Goal: Task Accomplishment & Management: Complete application form

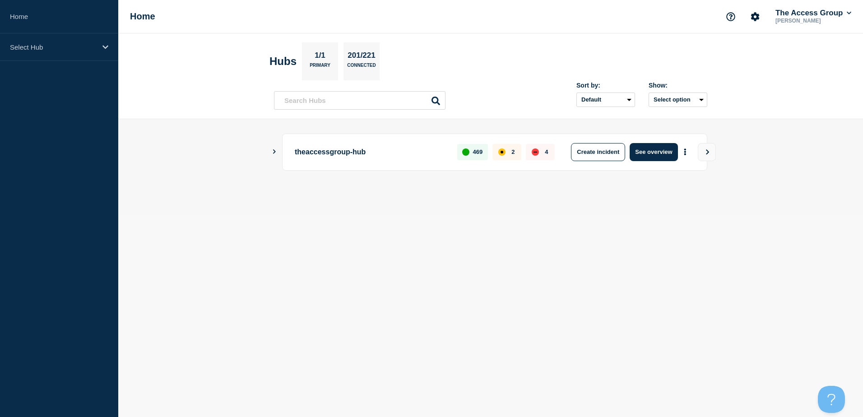
click at [391, 357] on body "Home Select Hub Home The Access Group Iulia Margineanu Hubs 1/1 Primary 201/221…" at bounding box center [431, 208] width 863 height 417
click at [274, 148] on div "theaccessgroup-hub 469 2 4 Create incident See overview" at bounding box center [490, 152] width 433 height 37
click at [297, 102] on input "text" at bounding box center [360, 100] width 172 height 19
type input "lg"
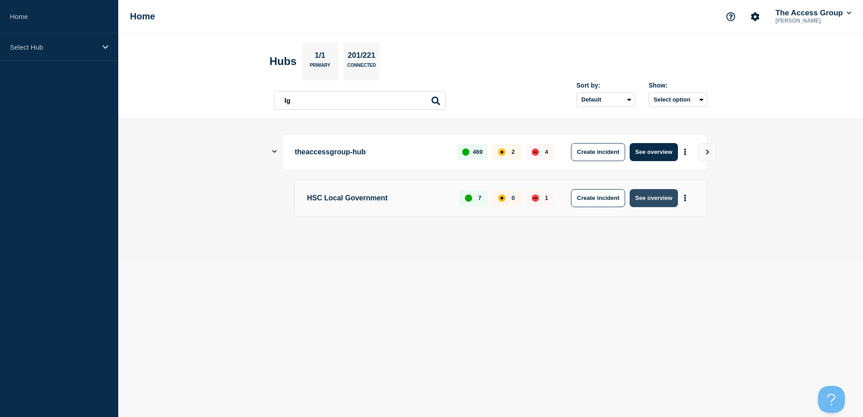
click at [653, 194] on button "See overview" at bounding box center [654, 198] width 48 height 18
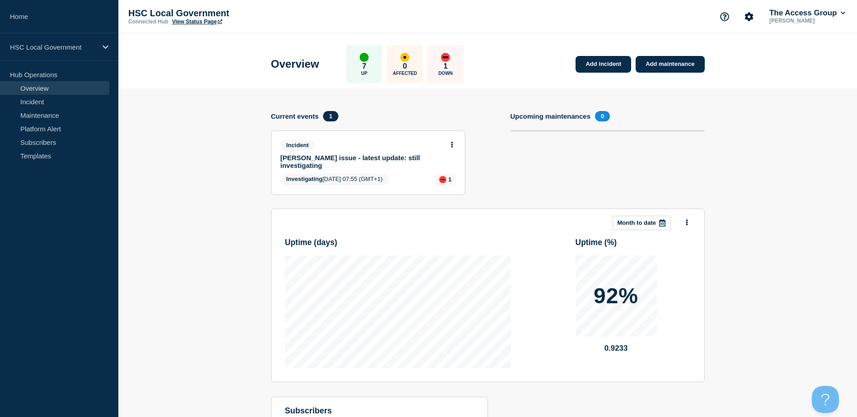
click at [449, 143] on button at bounding box center [452, 145] width 8 height 8
click at [452, 178] on link "Update incident" at bounding box center [451, 178] width 44 height 7
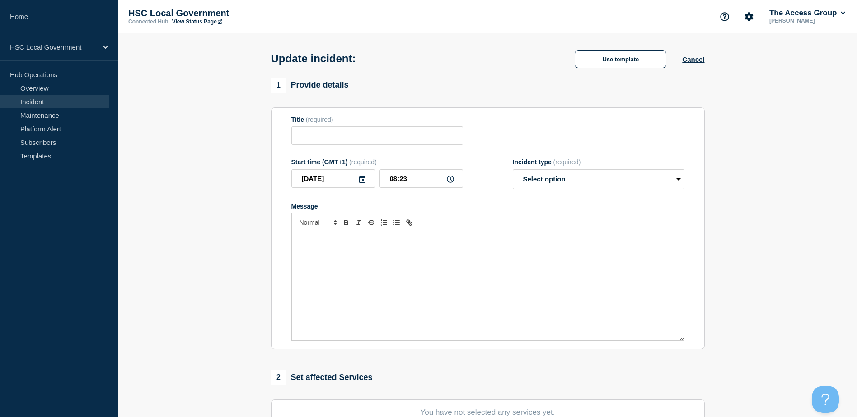
type input "Adam Procure issue - latest update: still investigating"
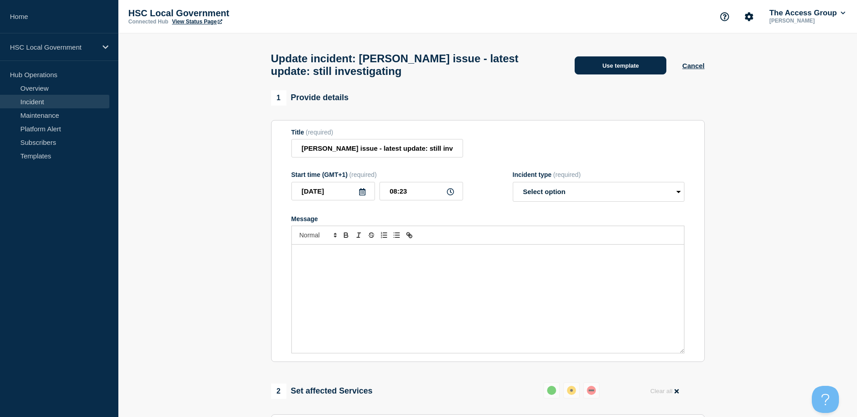
click at [631, 73] on button "Use template" at bounding box center [620, 65] width 92 height 18
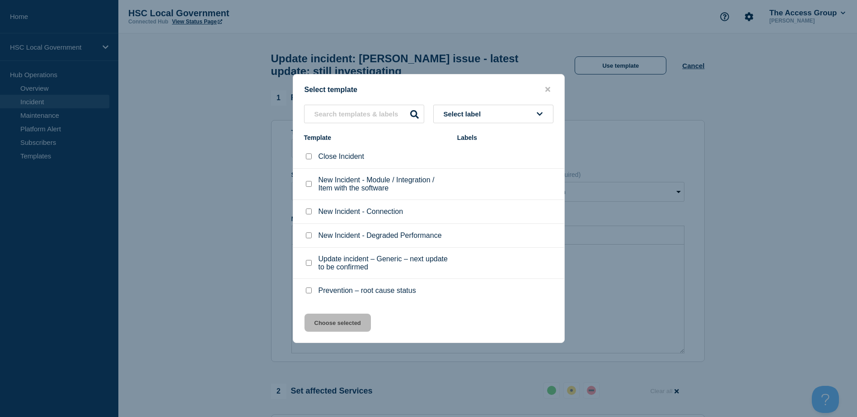
click at [308, 263] on input "Update incident – Generic – next update to be confirmed checkbox" at bounding box center [309, 263] width 6 height 6
checkbox input "true"
click at [332, 328] on button "Choose selected" at bounding box center [337, 323] width 66 height 18
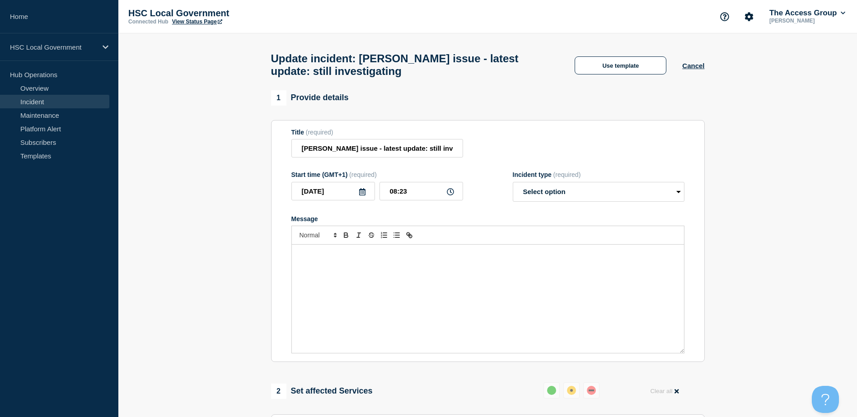
select select "investigating"
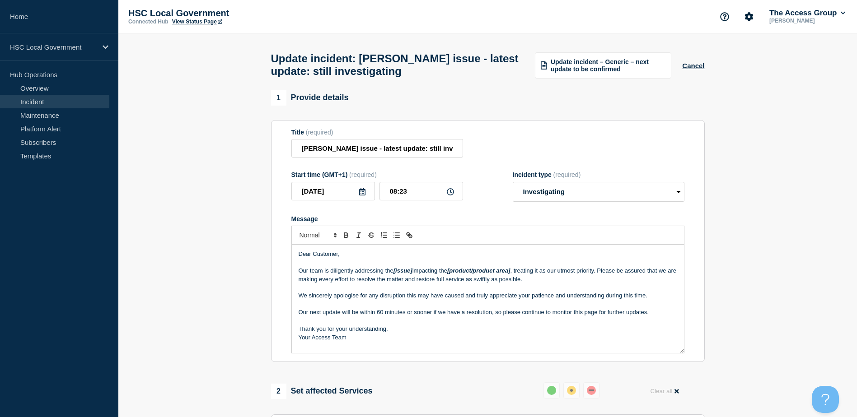
click at [456, 274] on em "[product/product area]" at bounding box center [478, 270] width 63 height 7
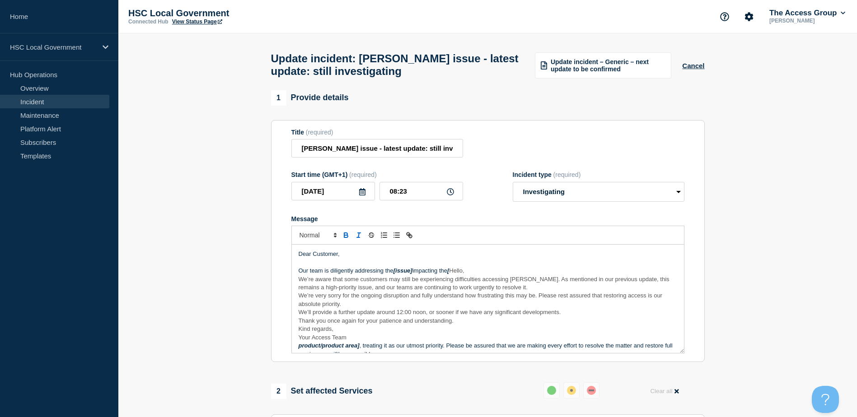
click at [452, 307] on p "We’re very sorry for the ongoing disruption and fully understand how frustratin…" at bounding box center [487, 300] width 378 height 17
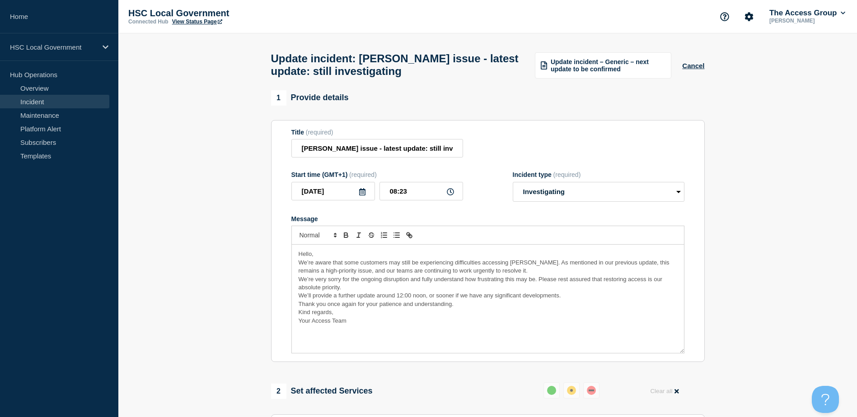
click at [361, 325] on p "Your Access Team" at bounding box center [487, 321] width 378 height 8
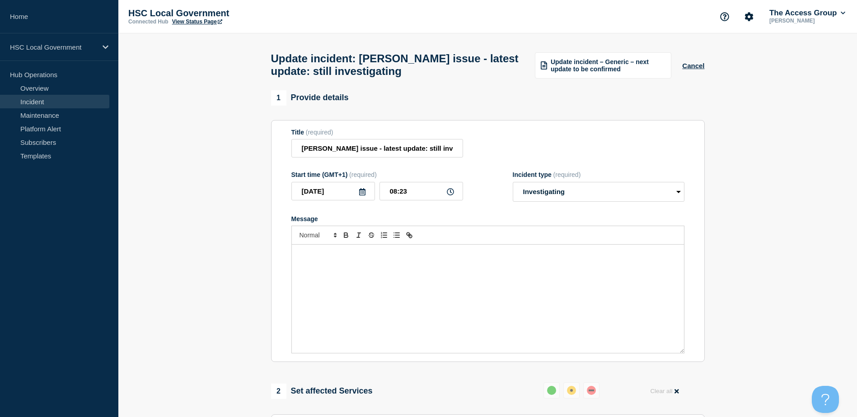
click at [392, 322] on div "Message" at bounding box center [488, 299] width 392 height 108
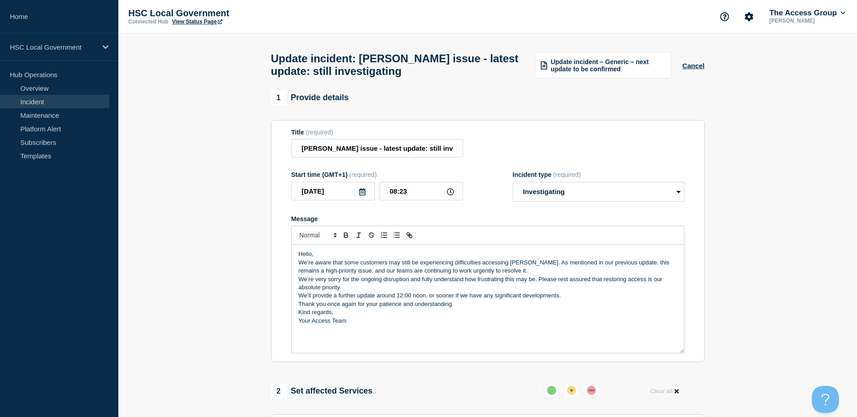
click at [340, 257] on p "Hello," at bounding box center [487, 254] width 378 height 8
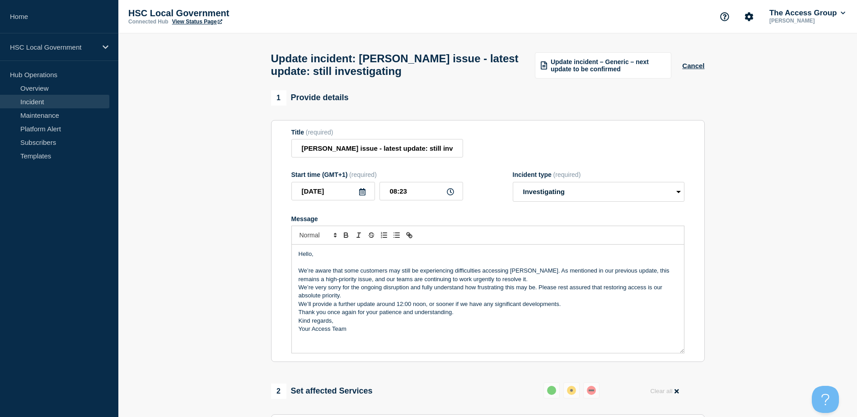
click at [543, 281] on p "We’re aware that some customers may still be experiencing difficulties accessin…" at bounding box center [487, 275] width 378 height 17
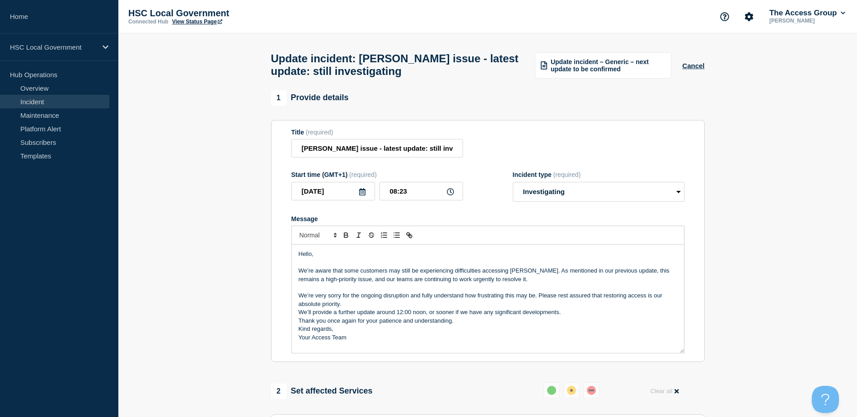
click at [380, 308] on p "We’re very sorry for the ongoing disruption and fully understand how frustratin…" at bounding box center [487, 300] width 378 height 17
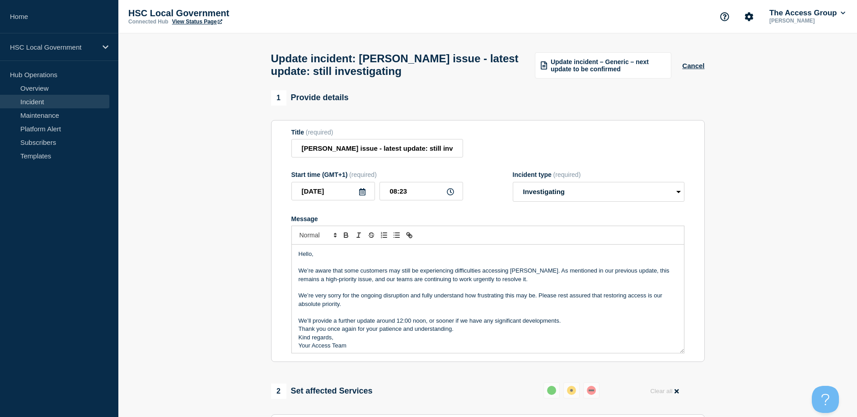
click at [570, 325] on p "We’ll provide a further update around 12:00 noon, or sooner if we have any sign…" at bounding box center [487, 321] width 378 height 8
click at [479, 340] on p "Thank you once again for your patience and understanding." at bounding box center [487, 338] width 378 height 8
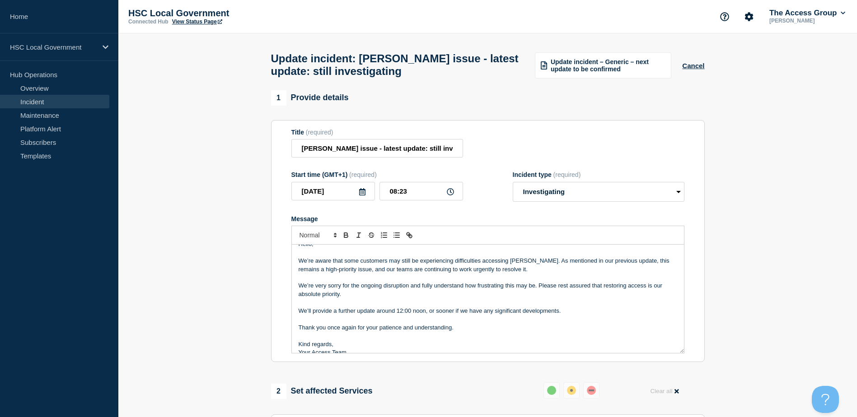
scroll to position [19, 0]
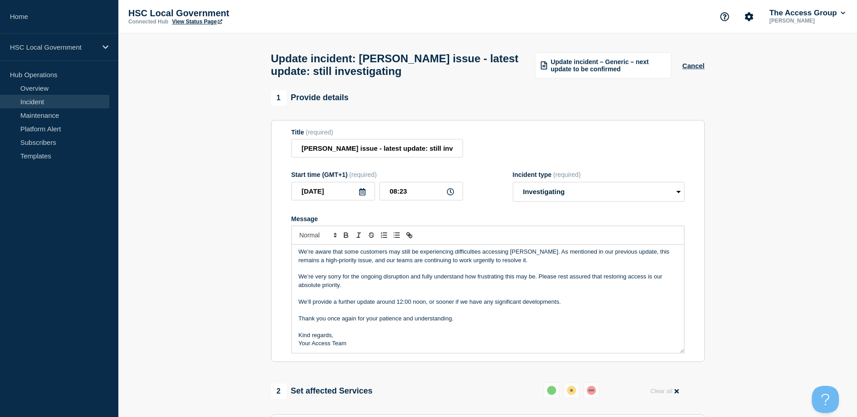
click at [378, 353] on div "Hello, We’re aware that some customers may still be experiencing difficulties a…" at bounding box center [488, 299] width 392 height 108
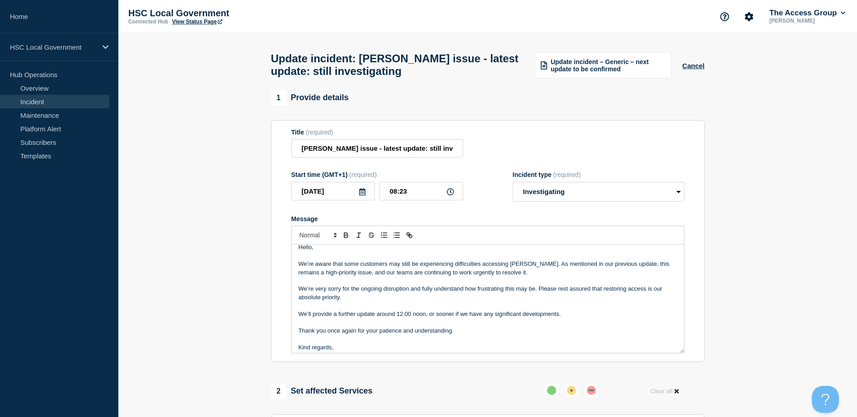
scroll to position [0, 0]
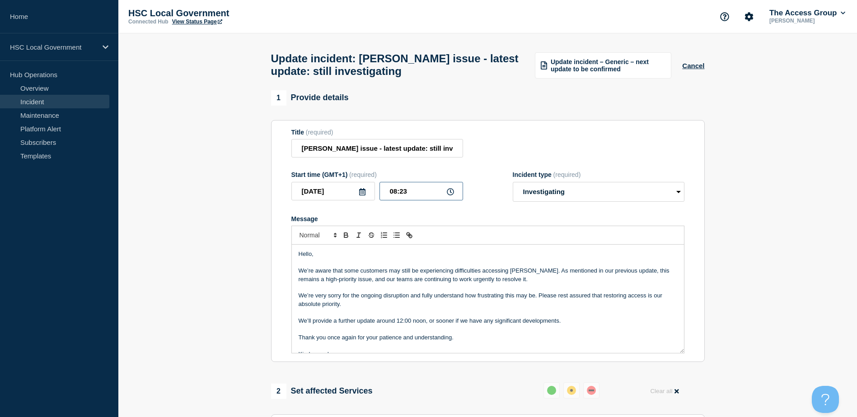
click at [432, 194] on input "08:23" at bounding box center [421, 191] width 84 height 19
drag, startPoint x: 422, startPoint y: 193, endPoint x: 400, endPoint y: 192, distance: 22.6
click at [400, 192] on input "08:23" at bounding box center [421, 191] width 84 height 19
type input "08:45"
click at [424, 213] on form "Title (required) Adam Procure issue - latest update: still investigating Start …" at bounding box center [487, 241] width 393 height 225
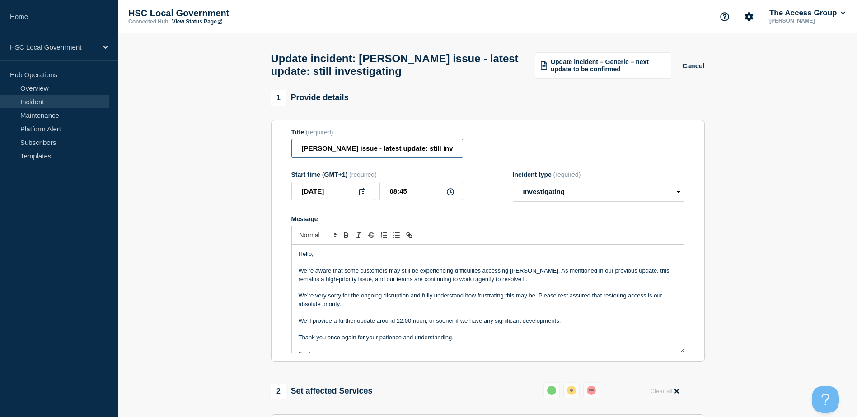
click at [405, 149] on input "Adam Procure issue - latest update: still investigating" at bounding box center [377, 148] width 172 height 19
paste input "update"
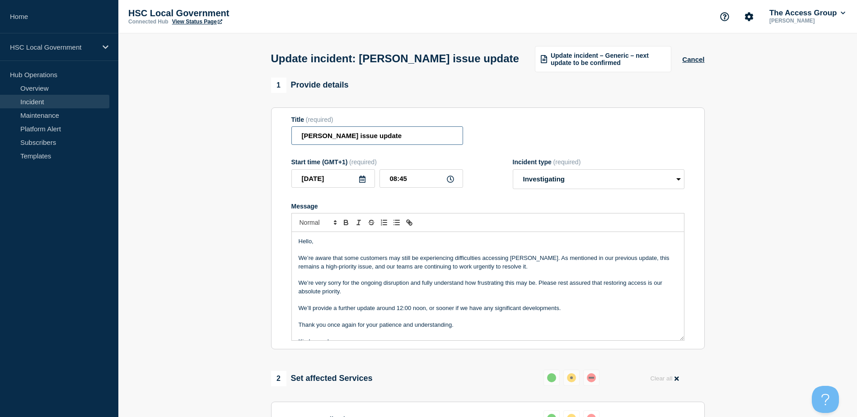
type input "[PERSON_NAME] issue update"
click at [490, 145] on div "Title (required) Adam Procure issue update" at bounding box center [487, 130] width 393 height 29
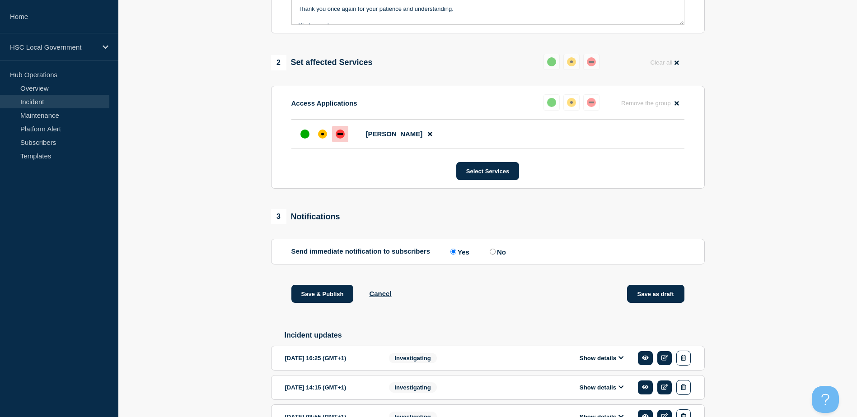
click at [662, 303] on button "Save as draft" at bounding box center [655, 294] width 57 height 18
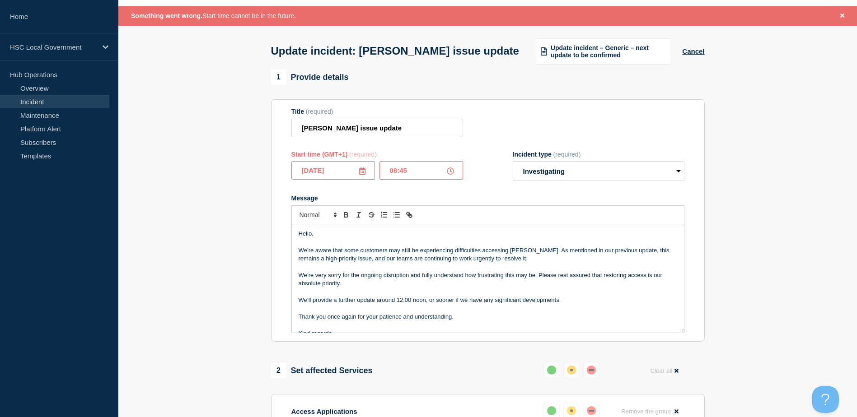
scroll to position [19, 0]
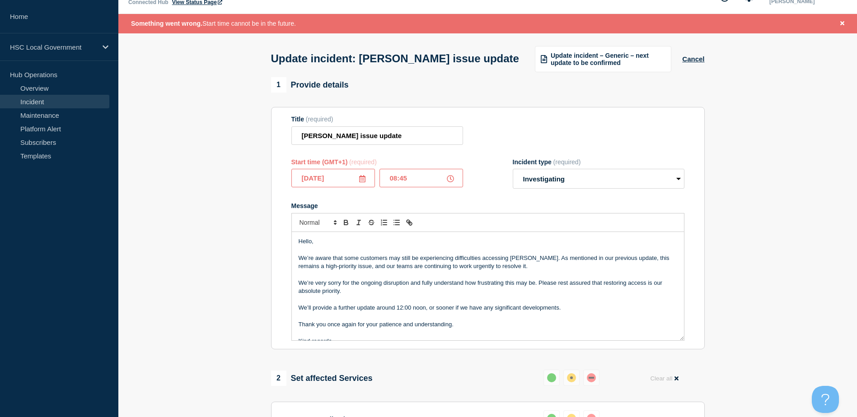
drag, startPoint x: 412, startPoint y: 196, endPoint x: 398, endPoint y: 196, distance: 14.0
click at [398, 187] on input "08:45" at bounding box center [421, 178] width 84 height 19
type input "08:25"
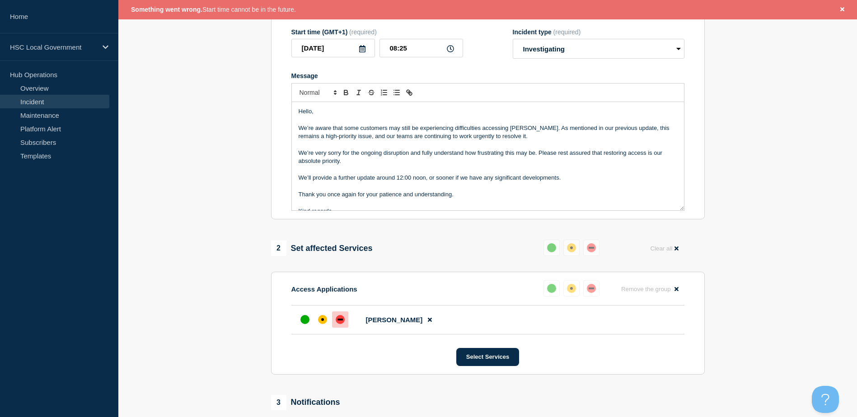
scroll to position [290, 0]
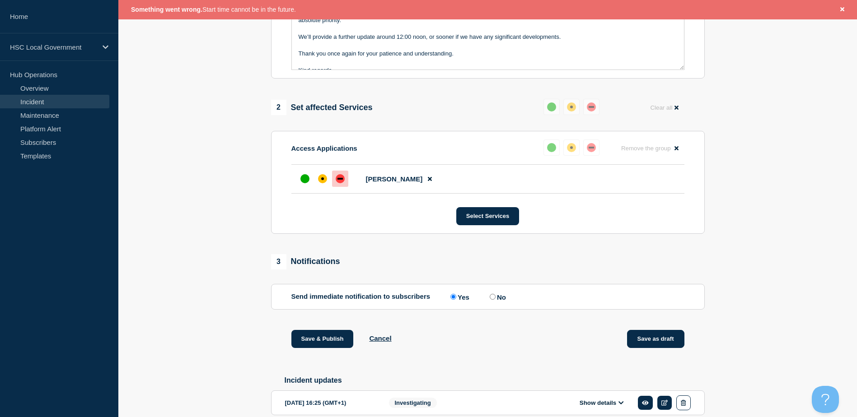
click at [642, 348] on button "Save as draft" at bounding box center [655, 339] width 57 height 18
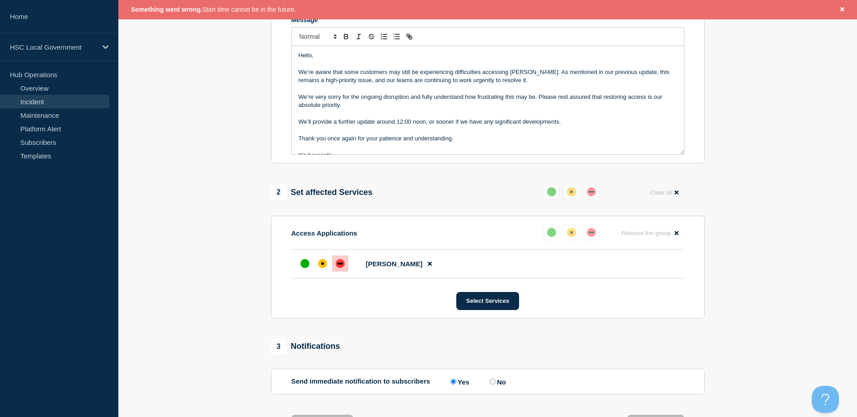
scroll to position [65, 0]
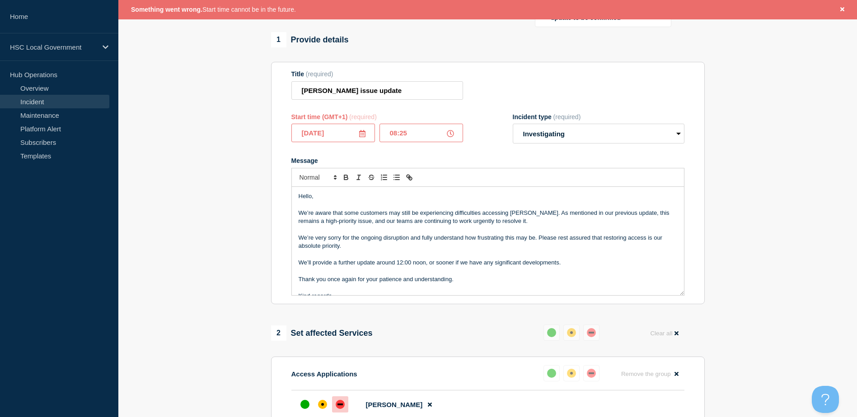
click at [439, 167] on form "Title (required) Adam Procure issue update Start time (GMT+1) (required) 2025-1…" at bounding box center [487, 182] width 393 height 225
click at [454, 142] on input "08:25" at bounding box center [421, 133] width 84 height 19
click at [450, 137] on icon at bounding box center [450, 133] width 7 height 7
click at [449, 137] on icon at bounding box center [450, 133] width 7 height 7
click at [424, 142] on input "08:25" at bounding box center [421, 133] width 84 height 19
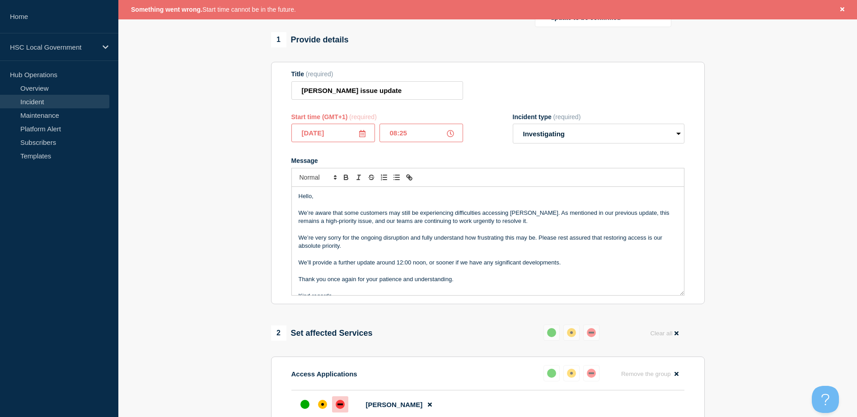
click at [391, 142] on input "08:25" at bounding box center [421, 133] width 84 height 19
drag, startPoint x: 421, startPoint y: 155, endPoint x: 420, endPoint y: 162, distance: 6.4
click at [421, 142] on input "08:25" at bounding box center [421, 133] width 84 height 19
click at [391, 142] on input "08:25" at bounding box center [421, 133] width 84 height 19
click at [461, 226] on p "We’re aware that some customers may still be experiencing difficulties accessin…" at bounding box center [487, 217] width 378 height 17
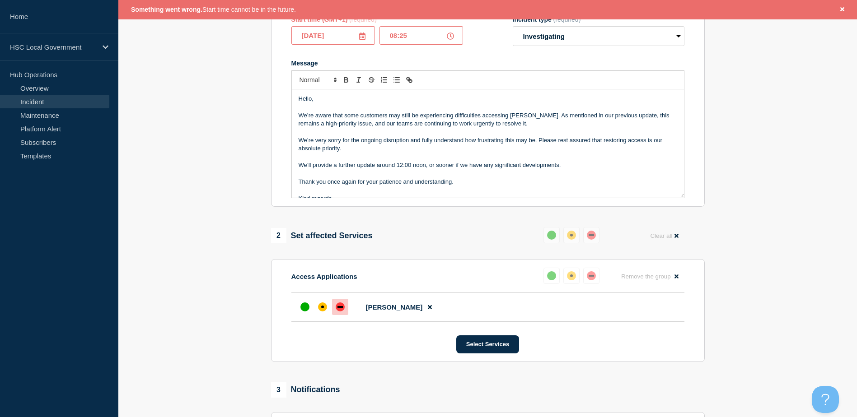
scroll to position [77, 0]
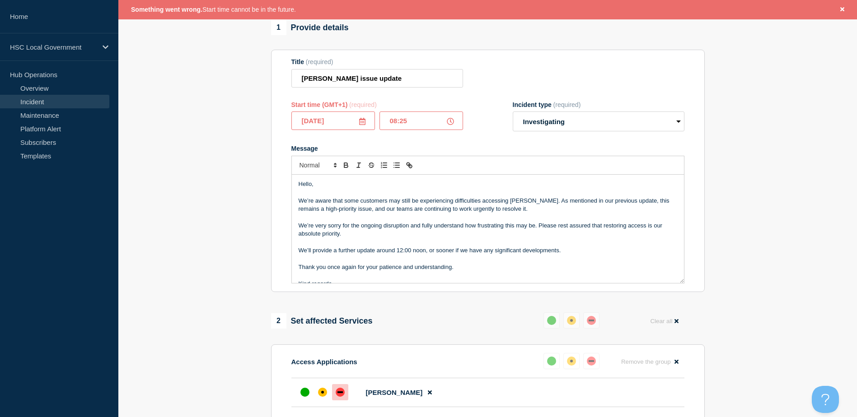
click at [394, 247] on p "Message" at bounding box center [487, 242] width 378 height 8
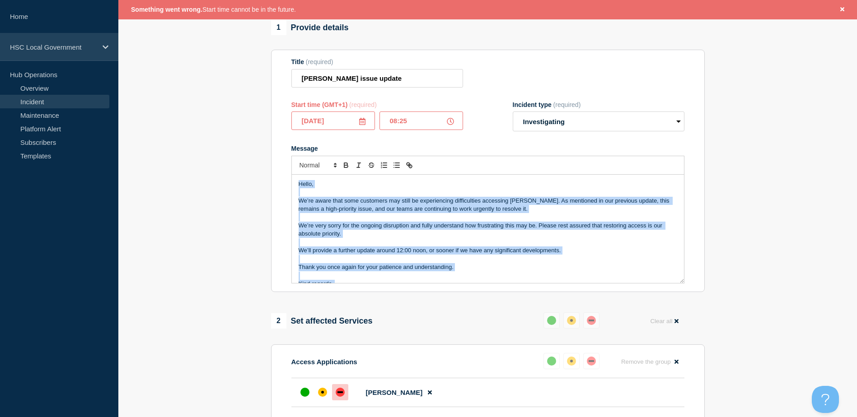
copy div "Hello, We’re aware that some customers may still be experiencing difficulties a…"
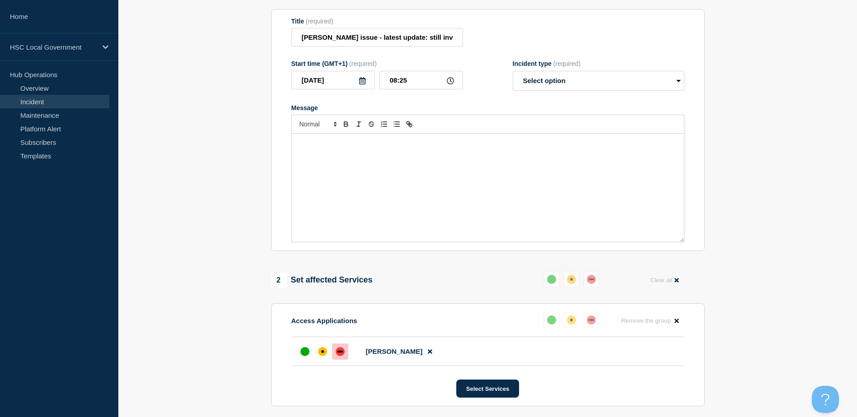
scroll to position [13, 0]
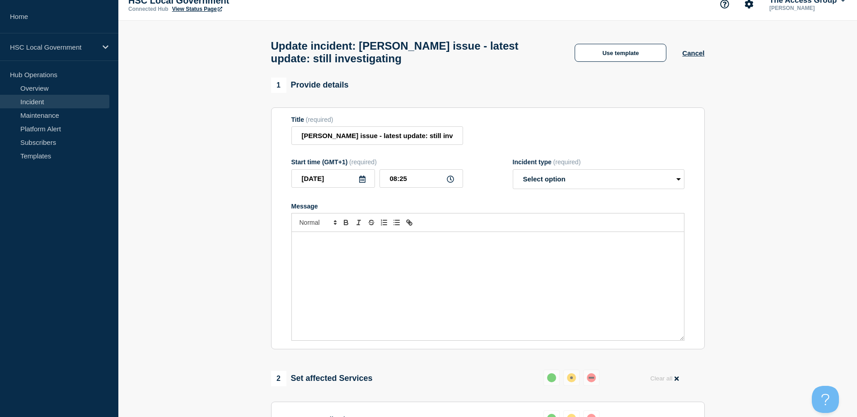
click at [360, 284] on div "Message" at bounding box center [488, 286] width 392 height 108
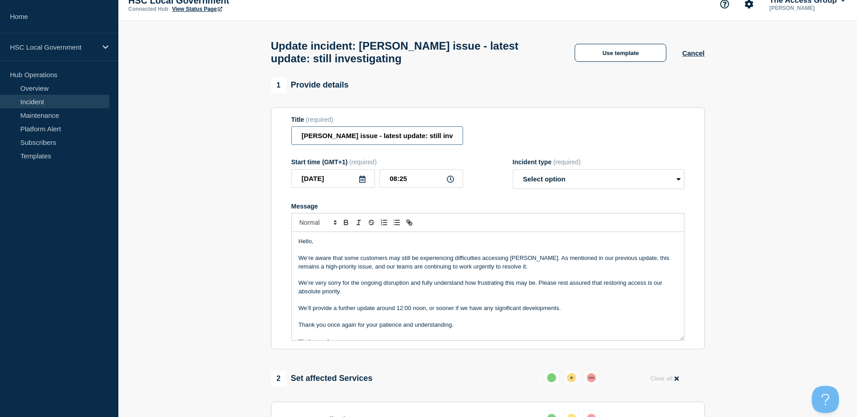
scroll to position [0, 22]
drag, startPoint x: 368, startPoint y: 139, endPoint x: 495, endPoint y: 137, distance: 126.9
click at [495, 137] on div "Title (required) Adam Procure issue - latest update: still investigating" at bounding box center [487, 130] width 393 height 29
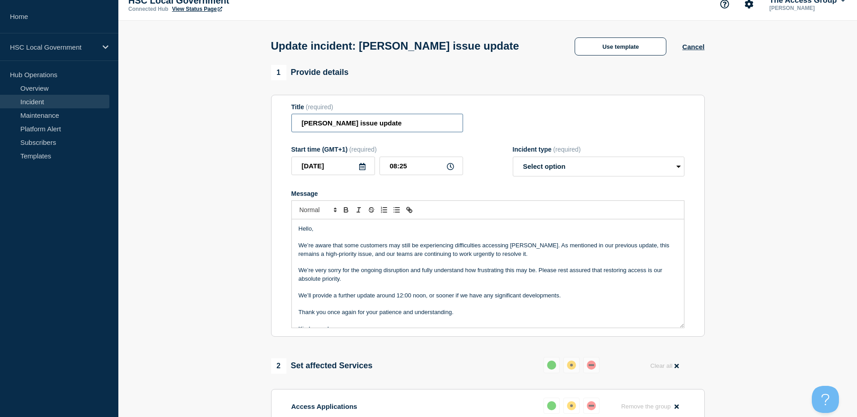
type input "[PERSON_NAME] issue update"
click at [563, 166] on select "Select option Investigating Identified Monitoring Resolved" at bounding box center [599, 167] width 172 height 20
select select "investigating"
click at [513, 158] on select "Select option Investigating Identified Monitoring Resolved" at bounding box center [599, 167] width 172 height 20
click at [634, 48] on button "Use template" at bounding box center [620, 46] width 92 height 18
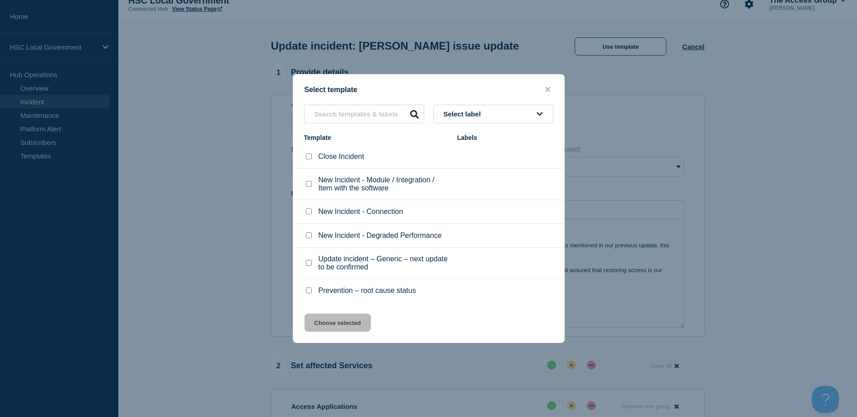
drag, startPoint x: 310, startPoint y: 266, endPoint x: 315, endPoint y: 270, distance: 6.7
click at [310, 266] on input "Update incident – Generic – next update to be confirmed checkbox" at bounding box center [309, 263] width 6 height 6
checkbox input "true"
click at [336, 323] on button "Choose selected" at bounding box center [337, 323] width 66 height 18
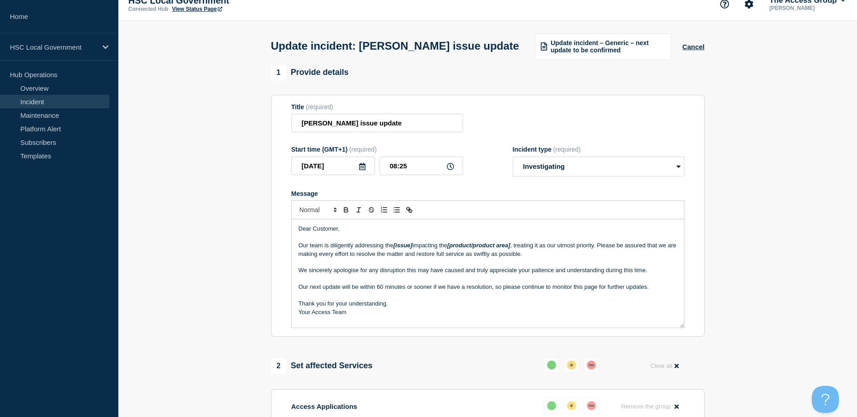
scroll to position [28, 0]
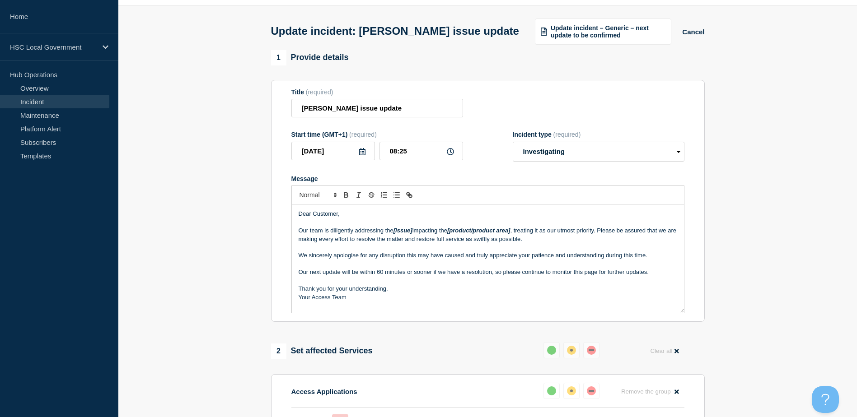
click at [386, 268] on p "Message" at bounding box center [487, 264] width 378 height 8
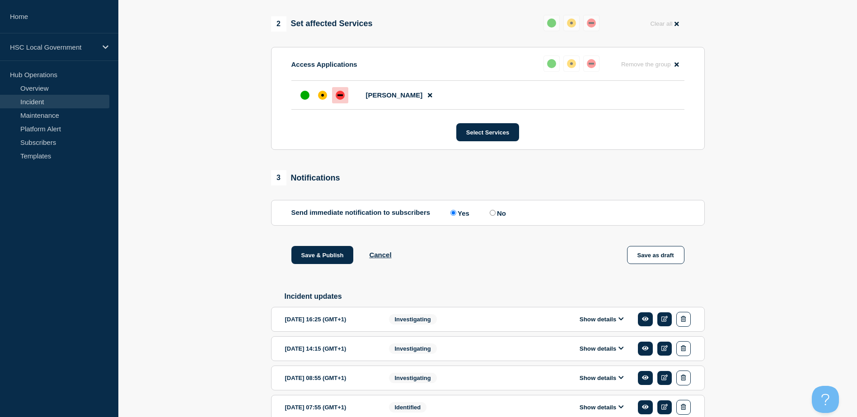
scroll to position [419, 0]
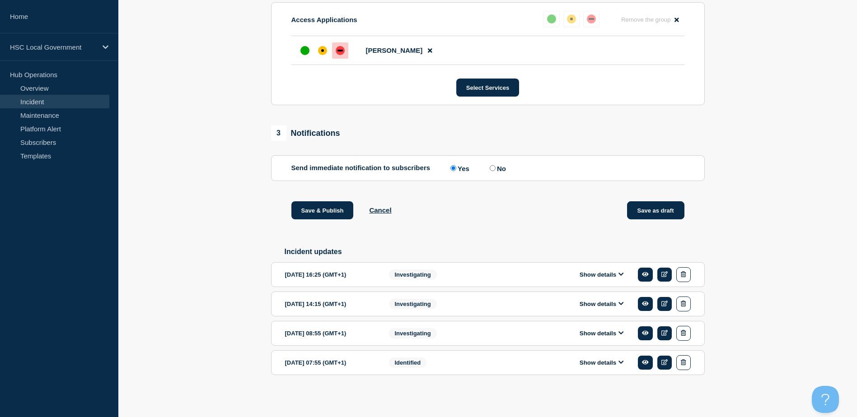
click at [670, 210] on button "Save as draft" at bounding box center [655, 210] width 57 height 18
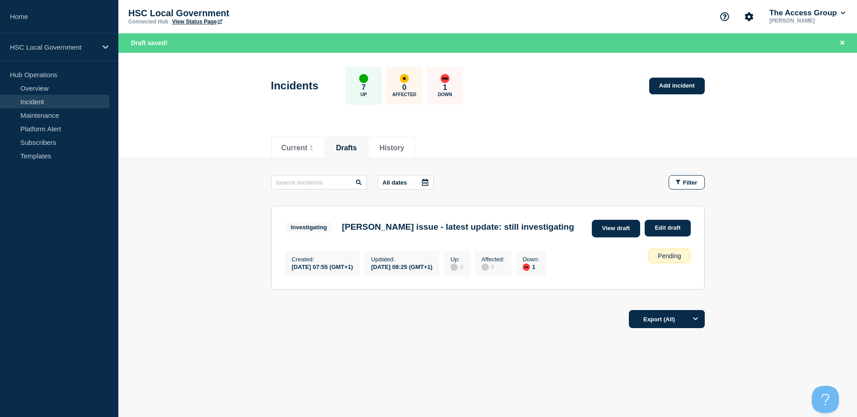
click at [621, 233] on link "View draft" at bounding box center [616, 229] width 49 height 18
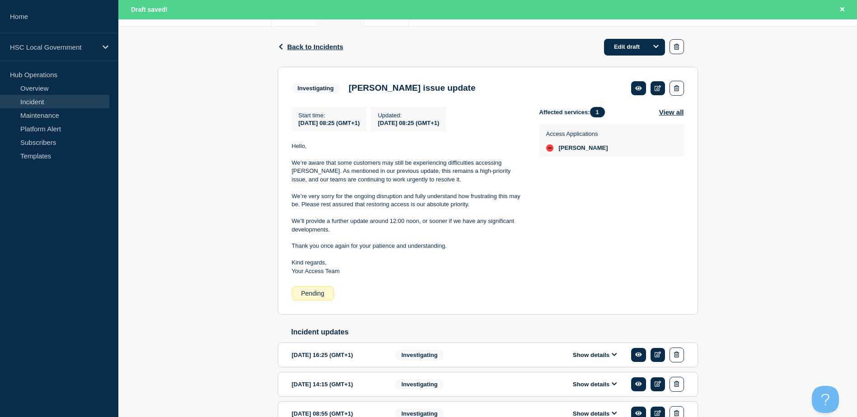
scroll to position [135, 0]
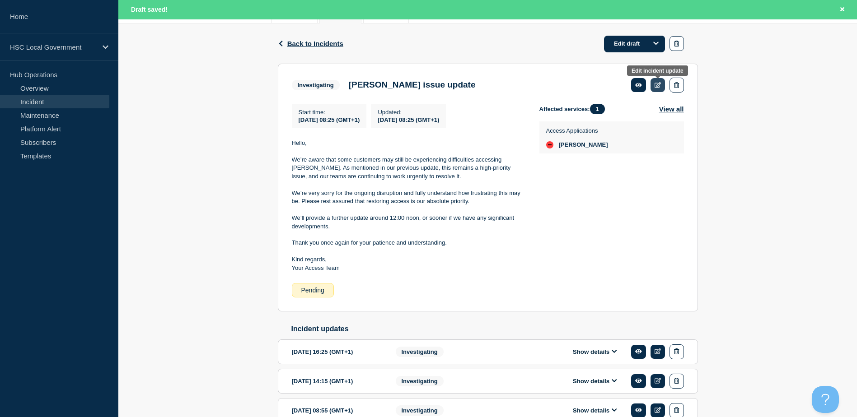
click at [662, 85] on link at bounding box center [657, 85] width 15 height 14
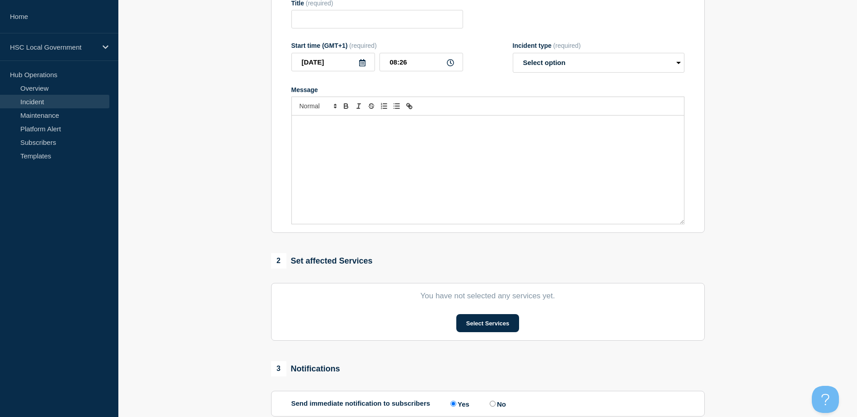
type input "[PERSON_NAME] issue update"
type input "08:25"
select select "investigating"
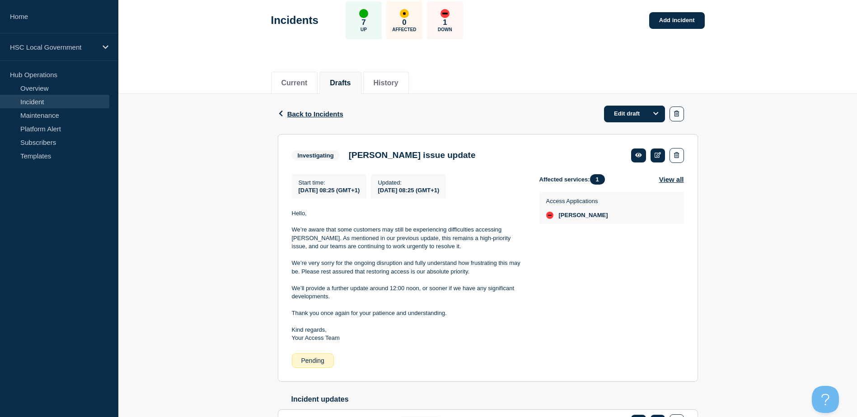
scroll to position [45, 0]
click at [657, 158] on icon at bounding box center [657, 156] width 7 height 6
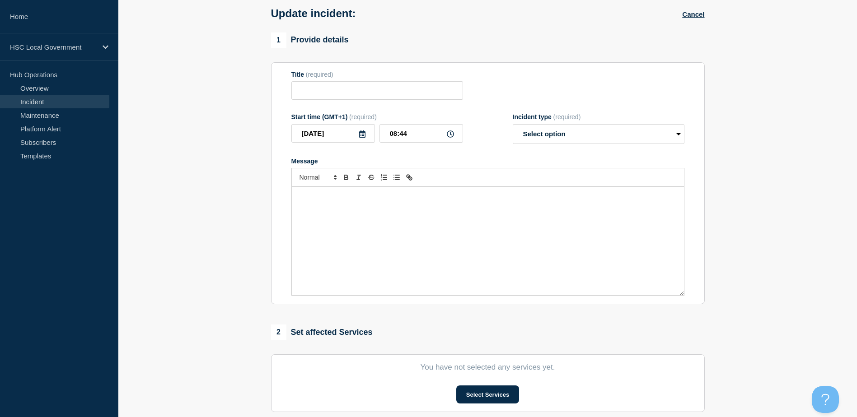
type input "[PERSON_NAME] issue update"
type input "08:25"
select select "investigating"
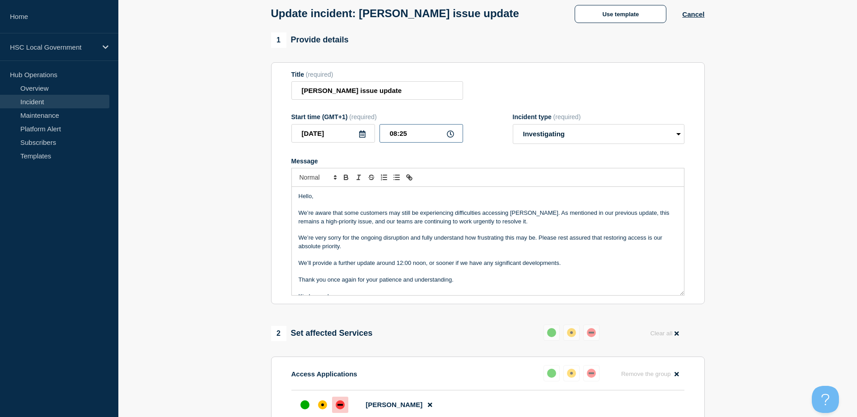
click at [424, 138] on input "08:25" at bounding box center [421, 133] width 84 height 19
click at [726, 244] on section "1 Provide details Title (required) Adam Procure issue update Start time (GMT+1)…" at bounding box center [487, 315] width 738 height 564
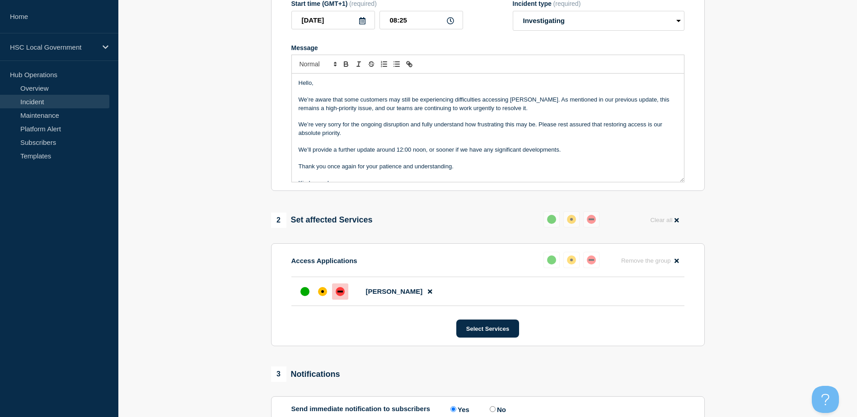
scroll to position [60, 0]
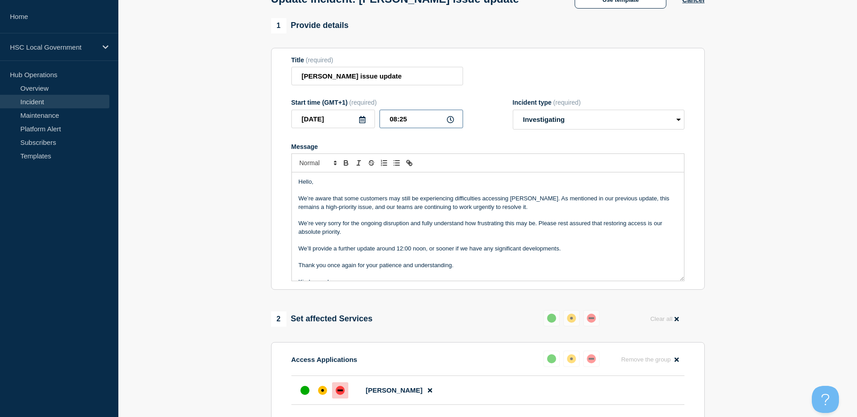
drag, startPoint x: 408, startPoint y: 120, endPoint x: 400, endPoint y: 120, distance: 8.1
click at [400, 120] on input "08:25" at bounding box center [421, 119] width 84 height 19
type input "08:45"
click at [720, 179] on section "1 Provide details Title (required) Adam Procure issue update Start time (GMT+1)…" at bounding box center [487, 300] width 738 height 564
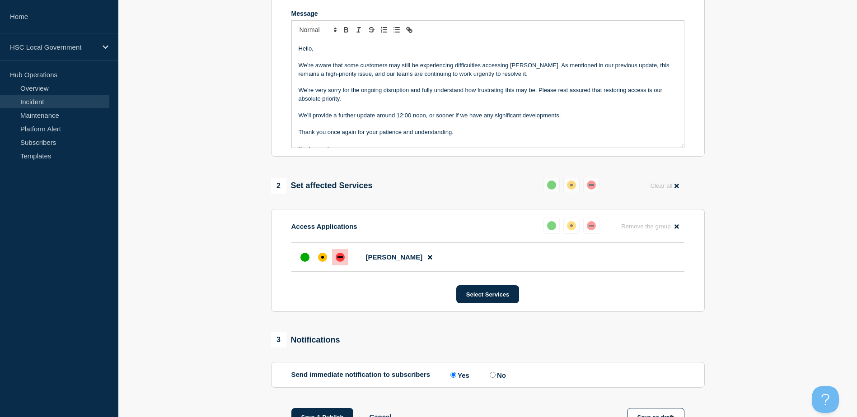
scroll to position [240, 0]
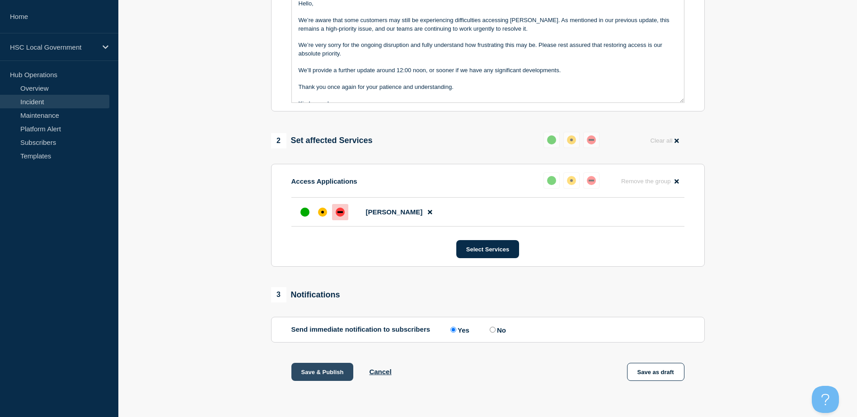
click at [318, 370] on button "Save & Publish" at bounding box center [322, 372] width 62 height 18
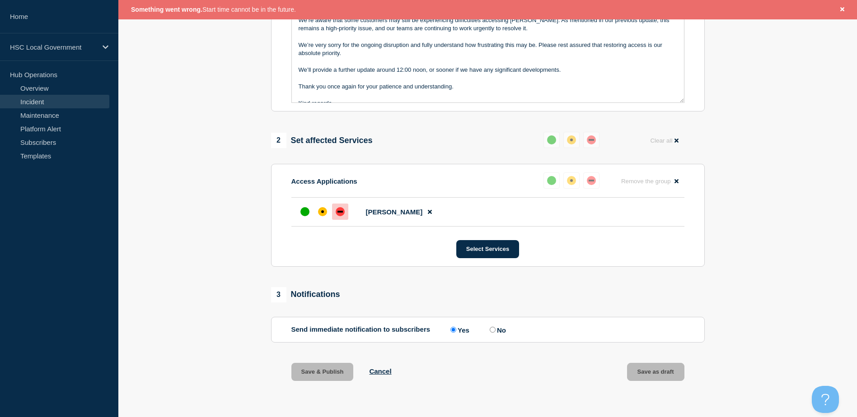
click at [186, 141] on section "1 Provide details Title (required) Adam Procure issue update Start time (GMT+1)…" at bounding box center [487, 121] width 738 height 564
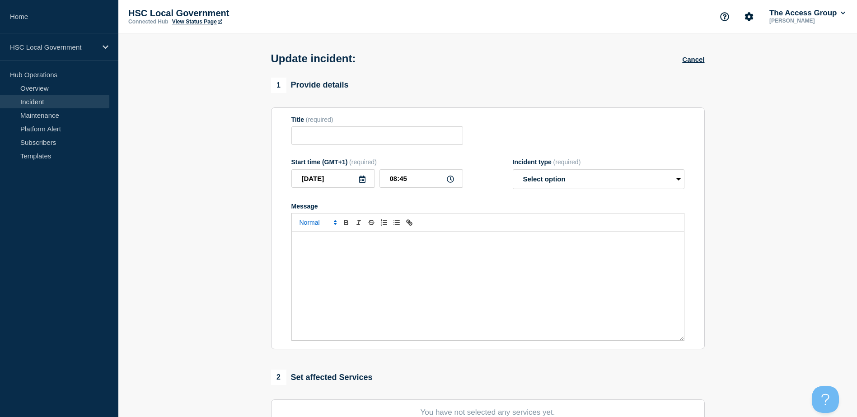
type input "[PERSON_NAME] issue update"
type input "08:25"
select select "investigating"
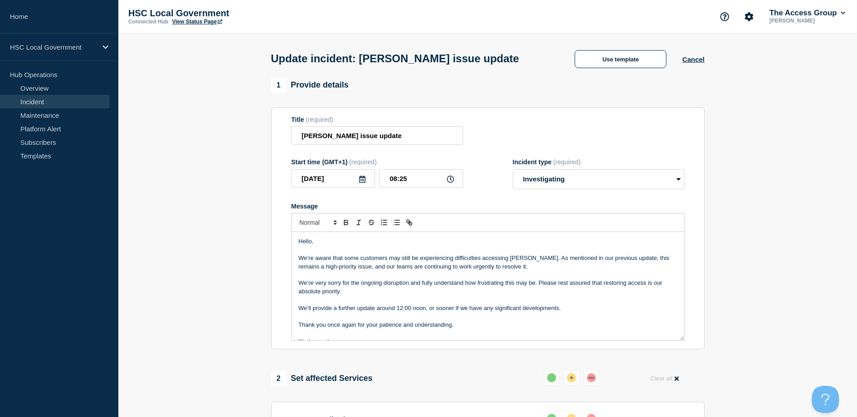
click at [449, 180] on icon at bounding box center [450, 179] width 7 height 7
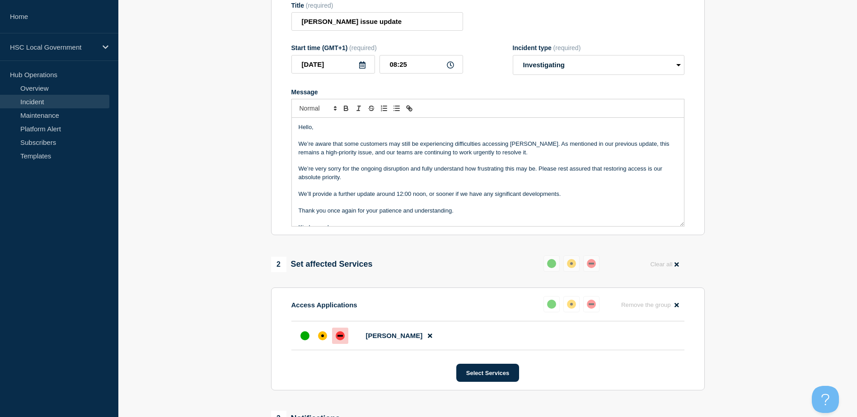
scroll to position [240, 0]
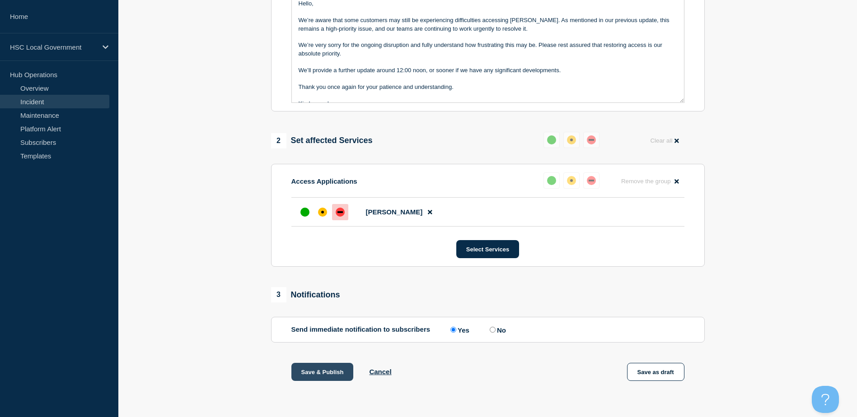
click at [317, 371] on button "Save & Publish" at bounding box center [322, 372] width 62 height 18
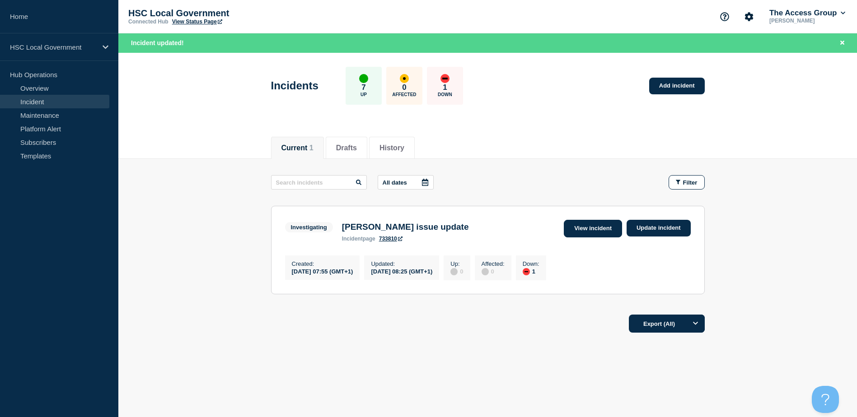
click at [606, 234] on link "View incident" at bounding box center [593, 229] width 58 height 18
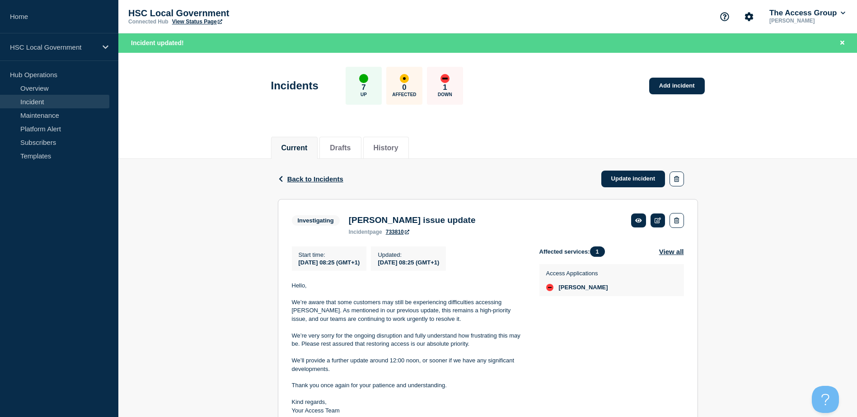
click at [194, 23] on link "View Status Page" at bounding box center [197, 22] width 50 height 6
click at [615, 180] on link "Update incident" at bounding box center [633, 179] width 64 height 17
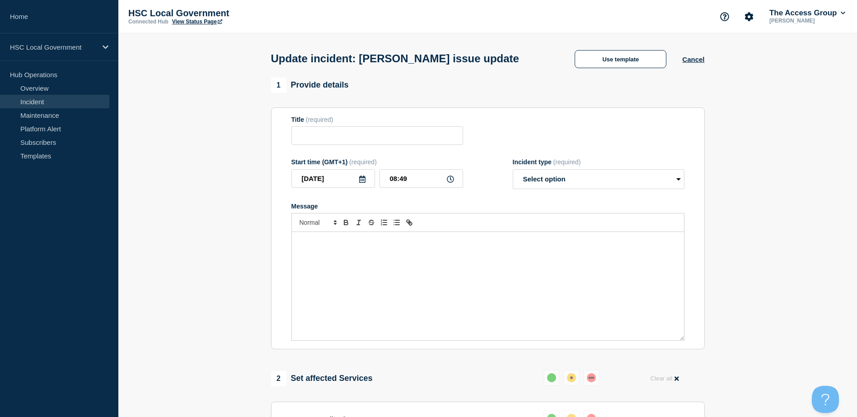
type input "[PERSON_NAME] issue update"
click at [448, 271] on div "Message" at bounding box center [488, 286] width 392 height 108
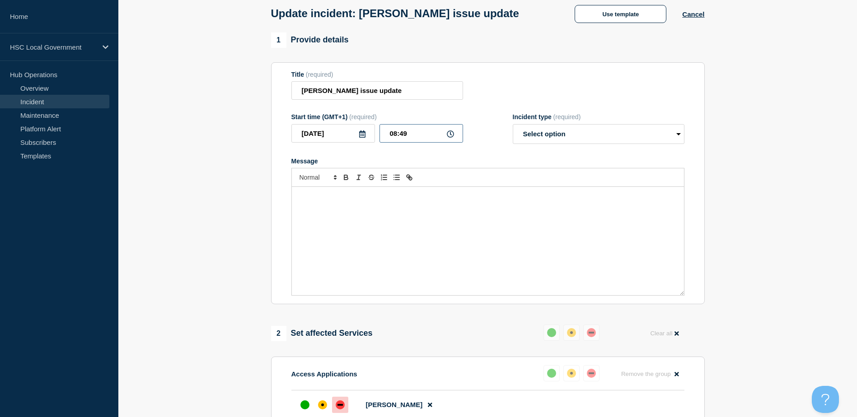
drag, startPoint x: 408, startPoint y: 135, endPoint x: 403, endPoint y: 135, distance: 5.0
click at [403, 135] on input "08:49" at bounding box center [421, 133] width 84 height 19
type input "08:48"
click at [384, 239] on div "Message" at bounding box center [488, 241] width 392 height 108
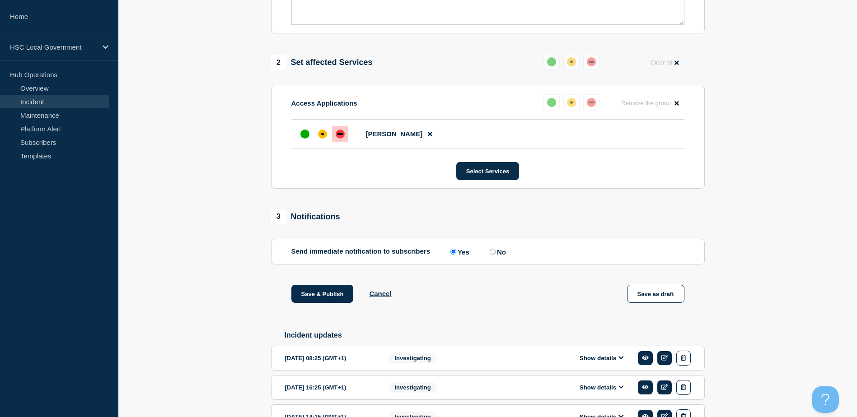
scroll to position [433, 0]
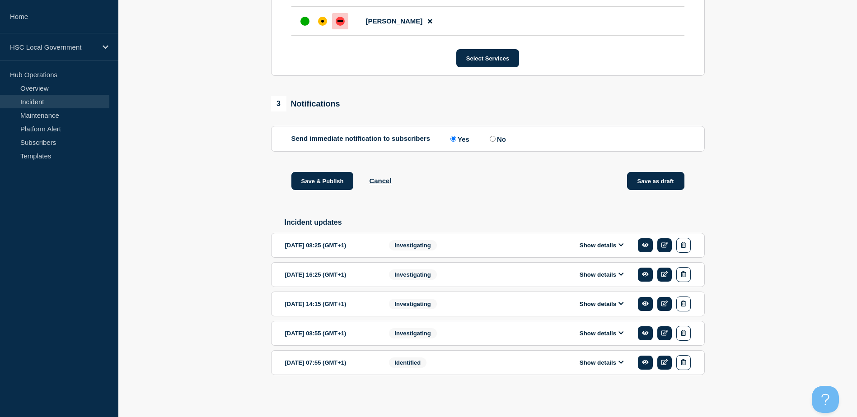
click at [639, 182] on button "Save as draft" at bounding box center [655, 181] width 57 height 18
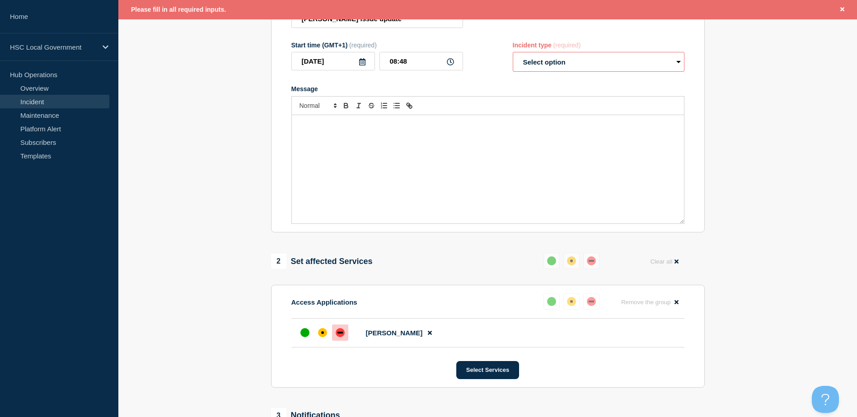
scroll to position [91, 0]
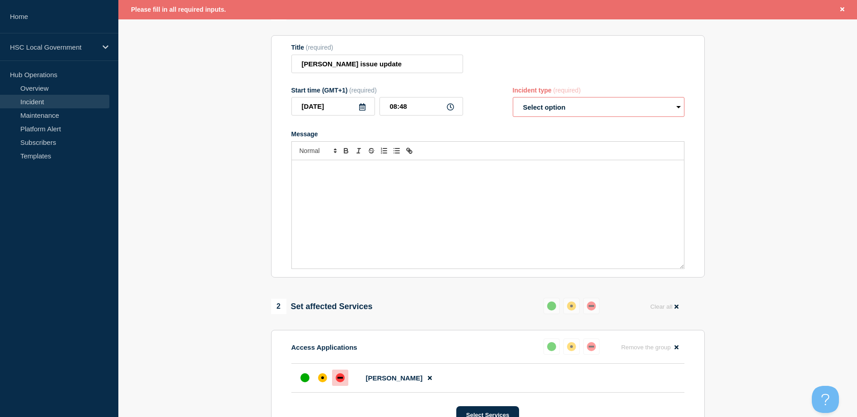
click at [564, 115] on select "Select option Investigating Identified Monitoring Resolved" at bounding box center [599, 107] width 172 height 20
select select "investigating"
click at [513, 99] on select "Select option Investigating Identified Monitoring Resolved" at bounding box center [599, 107] width 172 height 20
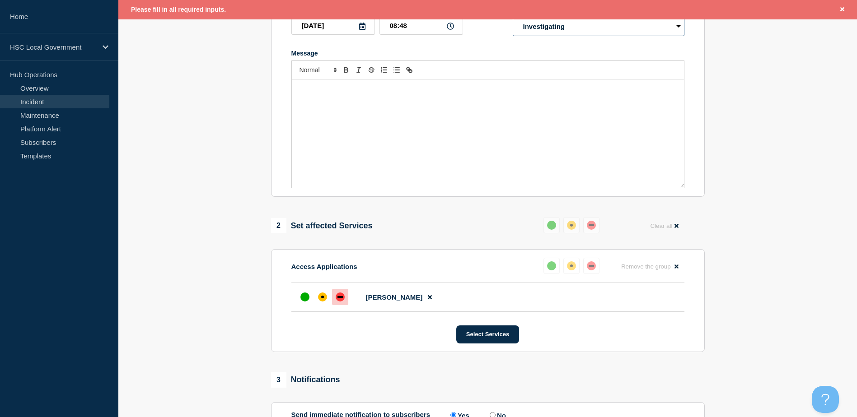
scroll to position [272, 0]
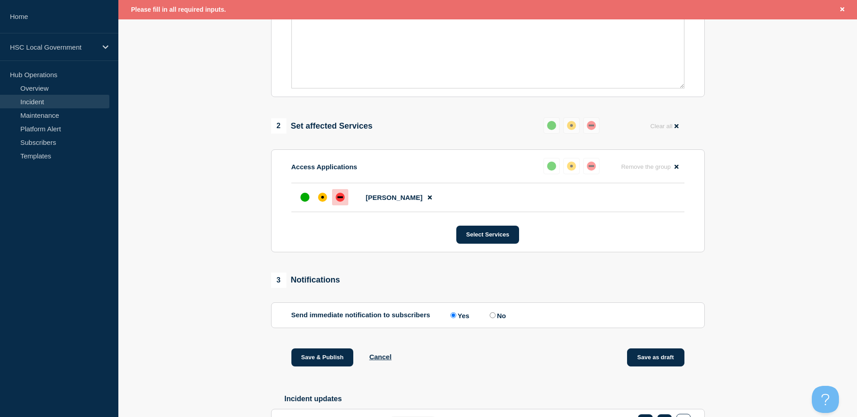
click at [639, 361] on button "Save as draft" at bounding box center [655, 358] width 57 height 18
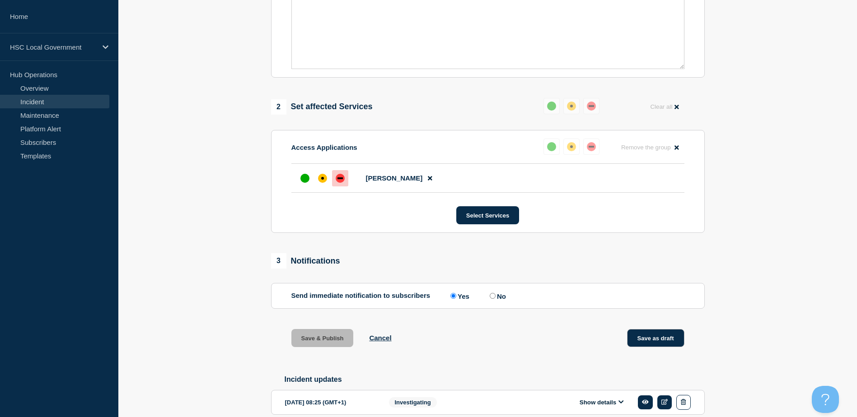
scroll to position [252, 0]
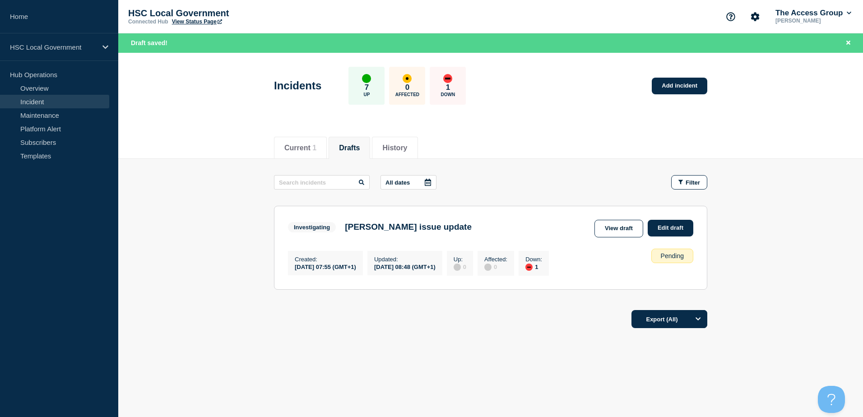
click at [608, 228] on link "View draft" at bounding box center [619, 229] width 49 height 18
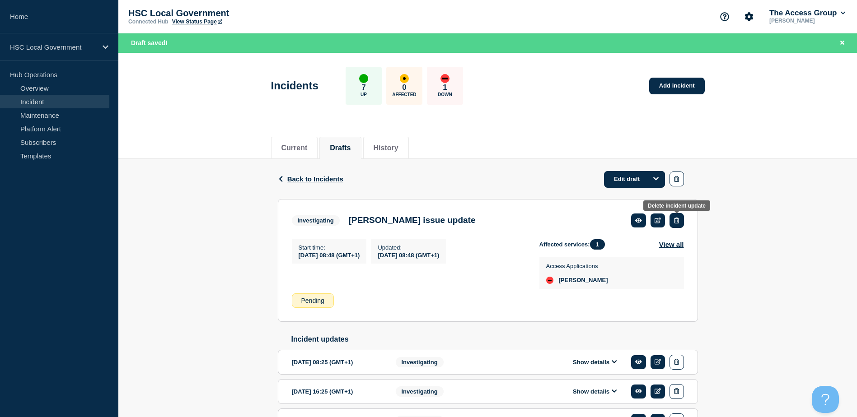
click at [677, 223] on icon "button" at bounding box center [676, 221] width 5 height 6
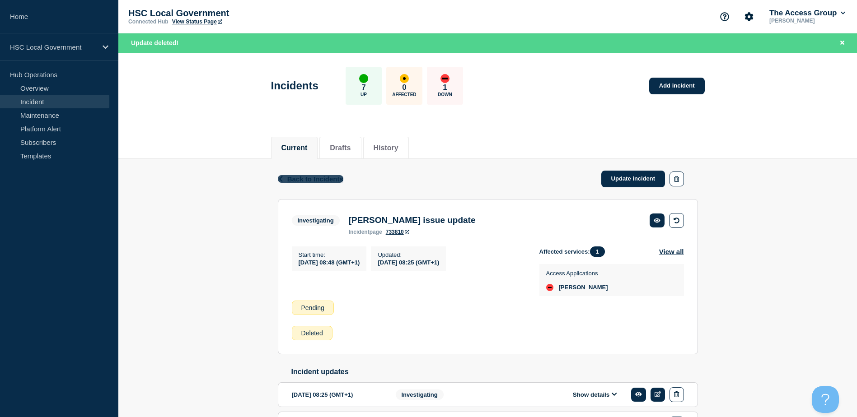
click at [299, 181] on span "Back to Incidents" at bounding box center [315, 179] width 56 height 8
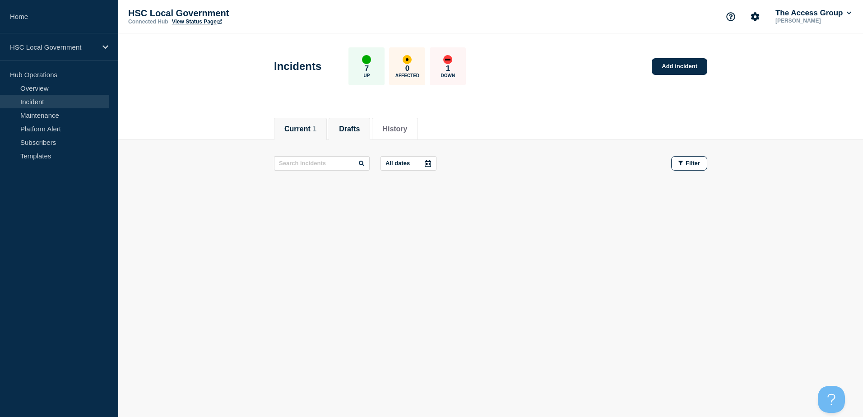
click at [317, 128] on span "1" at bounding box center [314, 129] width 4 height 8
